Goal: Find specific page/section: Find specific page/section

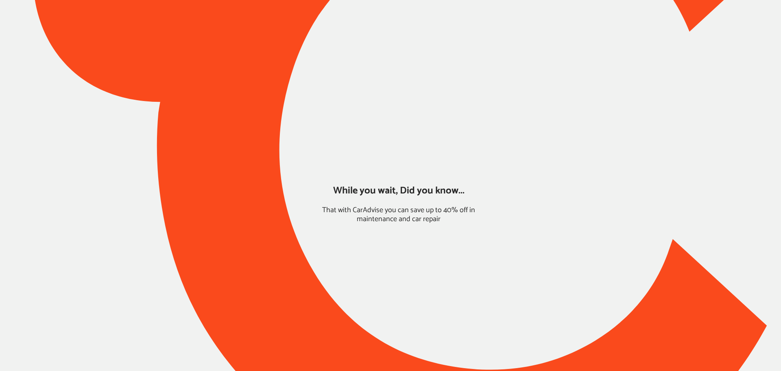
type input "*****"
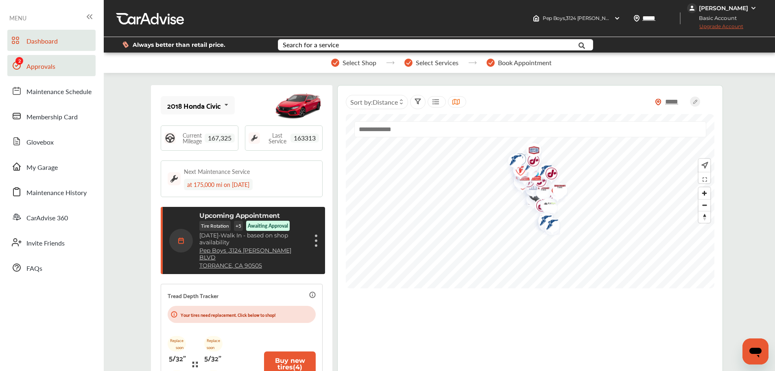
click at [58, 70] on link "Approvals" at bounding box center [51, 65] width 88 height 21
